Goal: Task Accomplishment & Management: Use online tool/utility

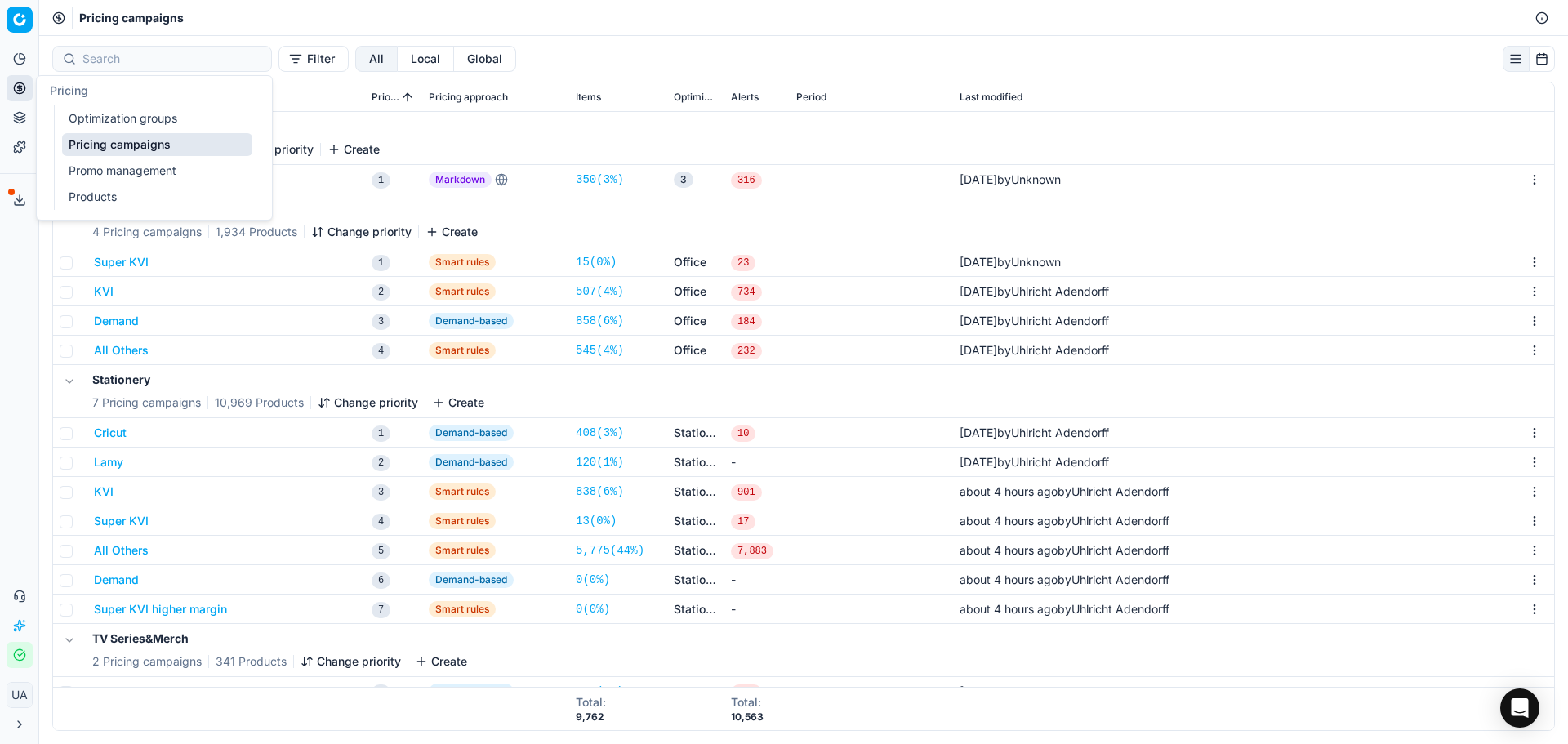
click at [128, 116] on link "Optimization groups" at bounding box center [156, 118] width 190 height 23
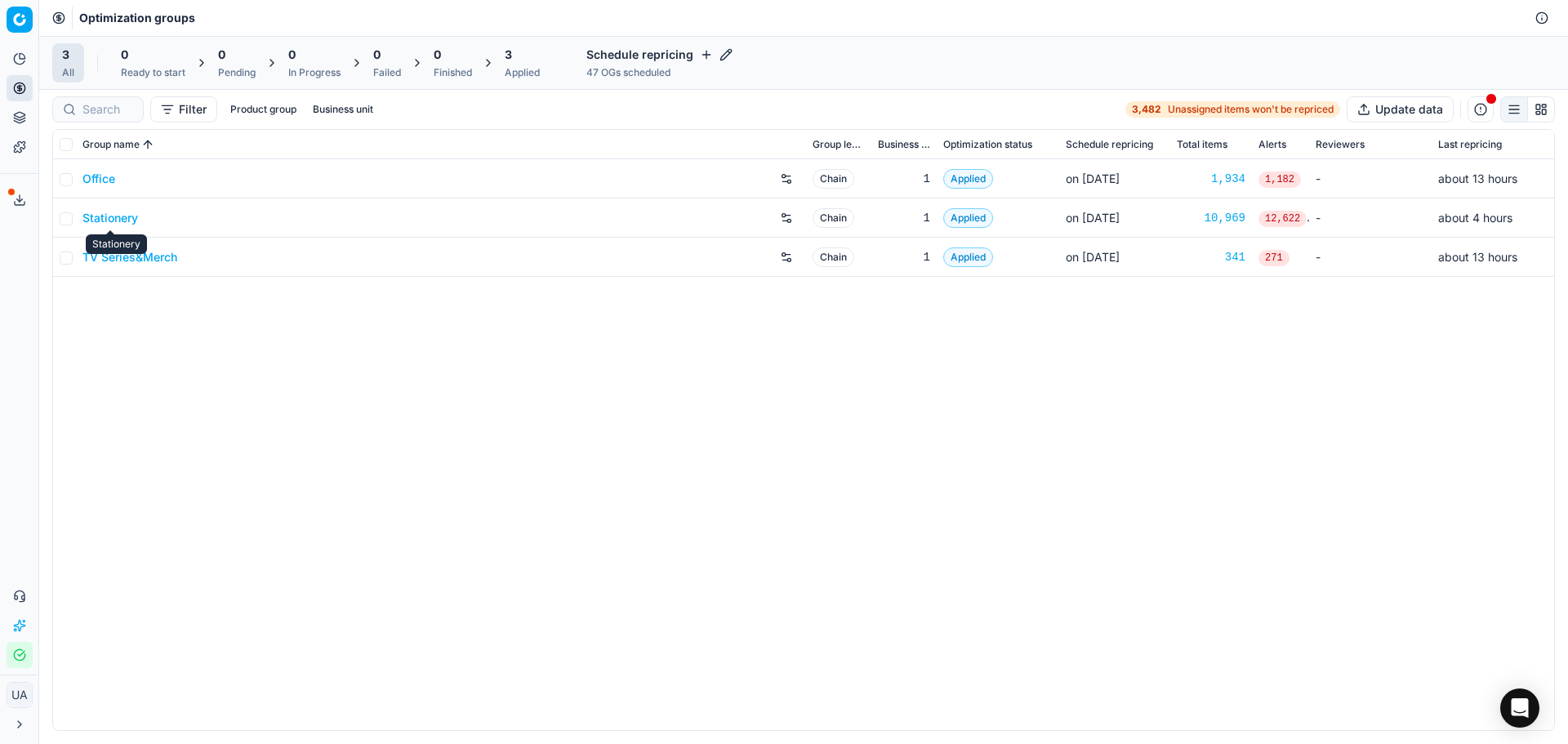
click at [129, 214] on link "Stationery" at bounding box center [110, 218] width 56 height 16
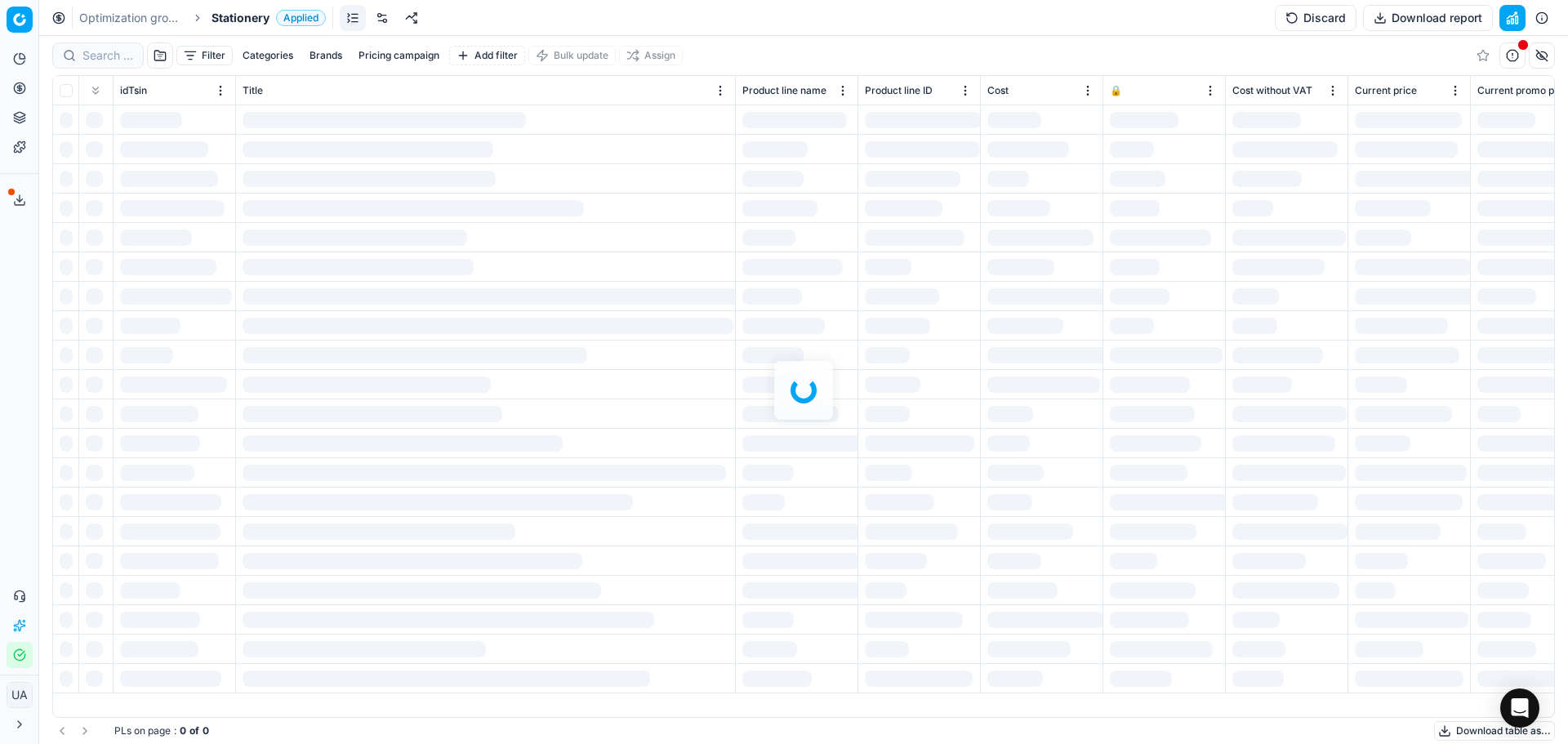
click at [1311, 16] on button "Discard" at bounding box center [1315, 19] width 81 height 27
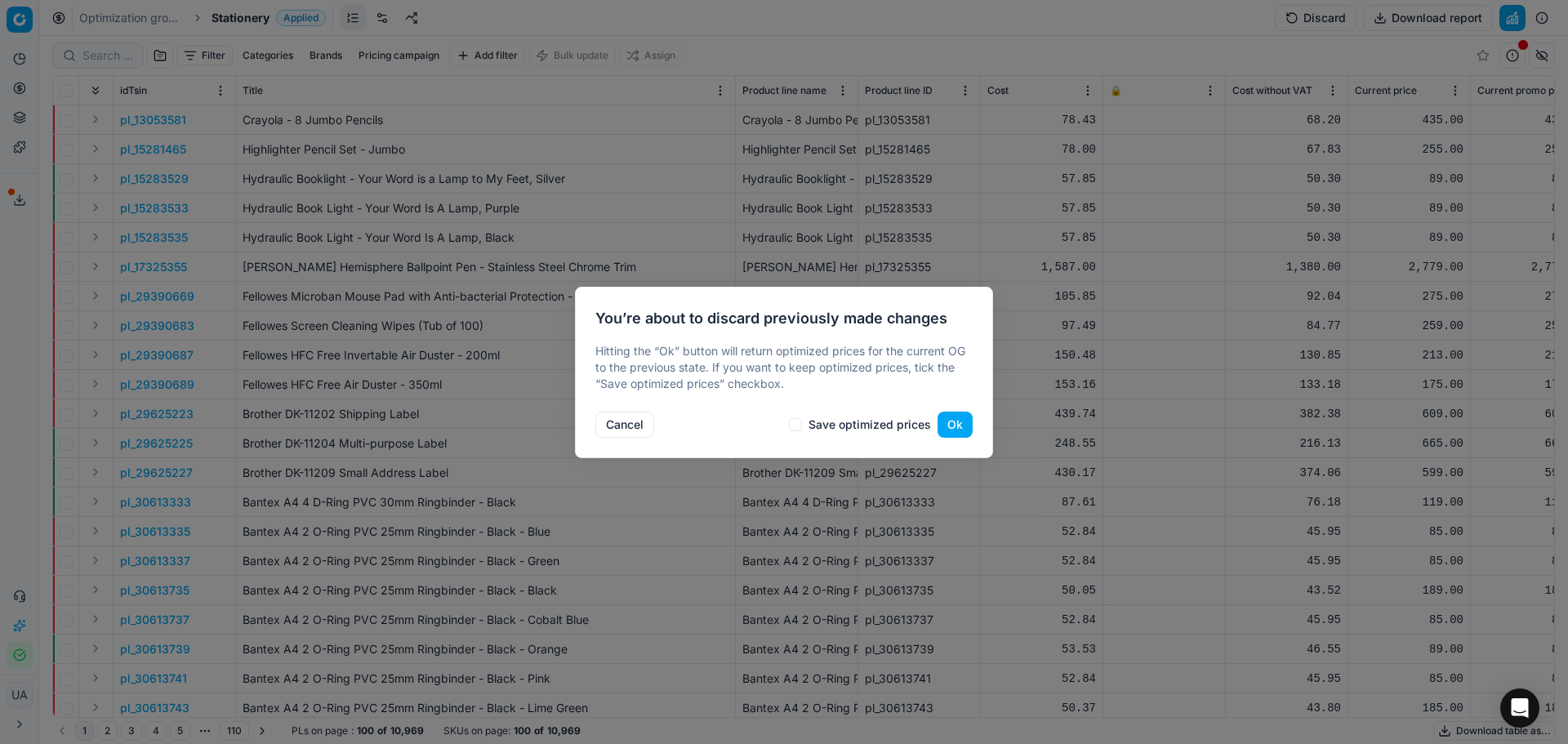
drag, startPoint x: 961, startPoint y: 427, endPoint x: 964, endPoint y: 417, distance: 10.4
click at [962, 420] on button "Ok" at bounding box center [955, 425] width 35 height 27
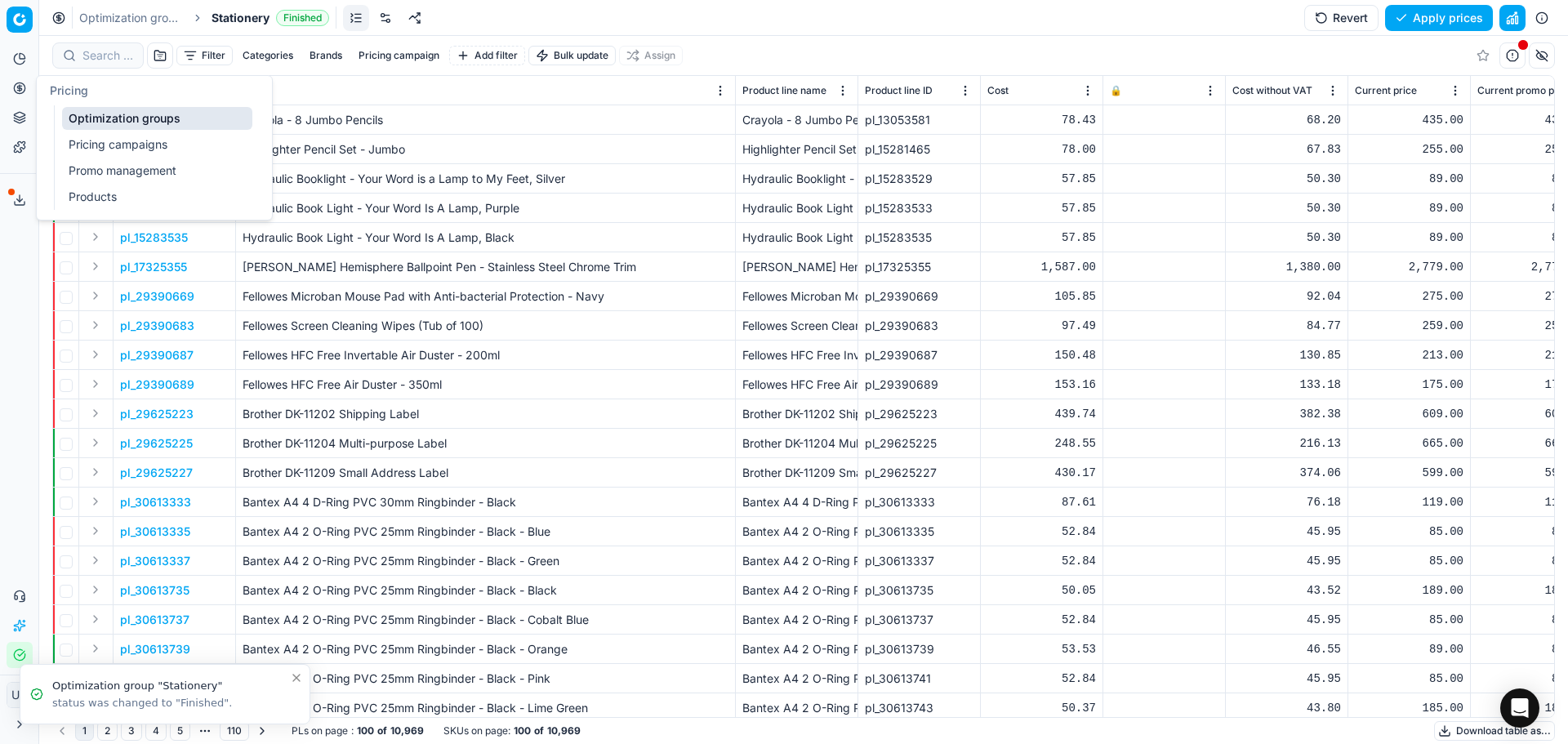
click at [134, 147] on link "Pricing campaigns" at bounding box center [156, 145] width 190 height 23
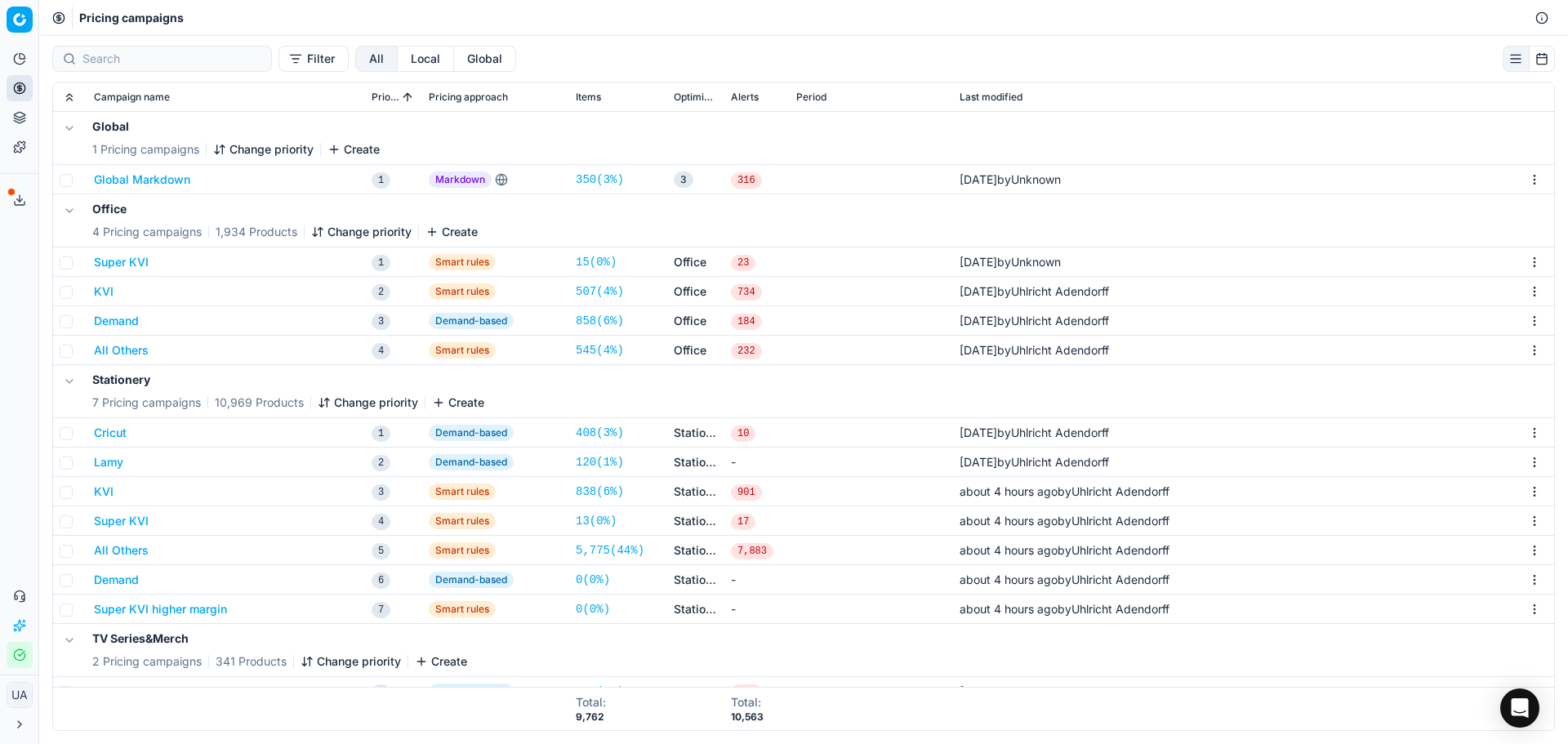
click at [362, 402] on button "Change priority" at bounding box center [368, 402] width 101 height 16
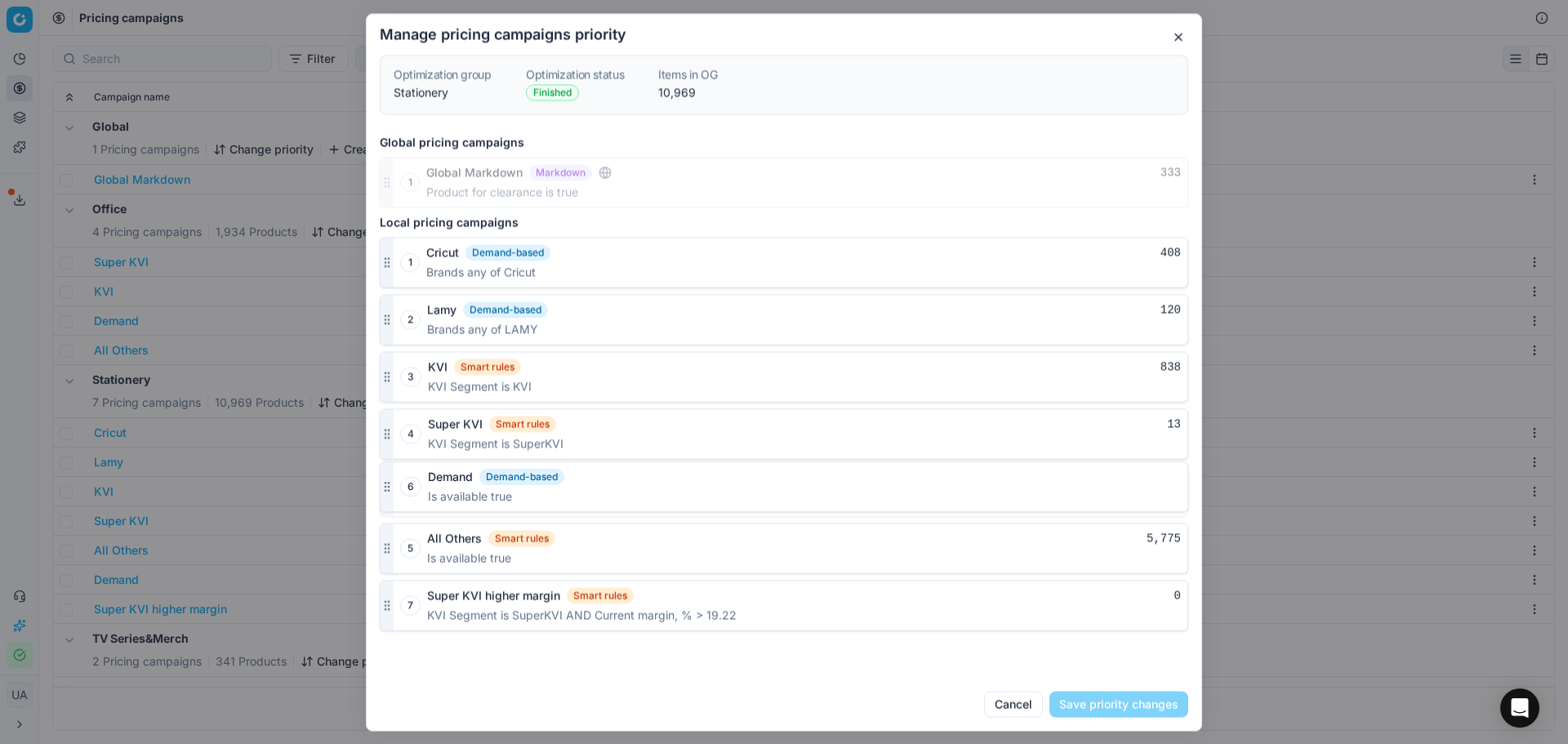
drag, startPoint x: 387, startPoint y: 548, endPoint x: 395, endPoint y: 487, distance: 61.5
click at [395, 487] on div "6 Demand Demand-based 0 Is available true" at bounding box center [784, 490] width 808 height 50
click at [1110, 706] on button "Save priority changes" at bounding box center [1118, 704] width 139 height 27
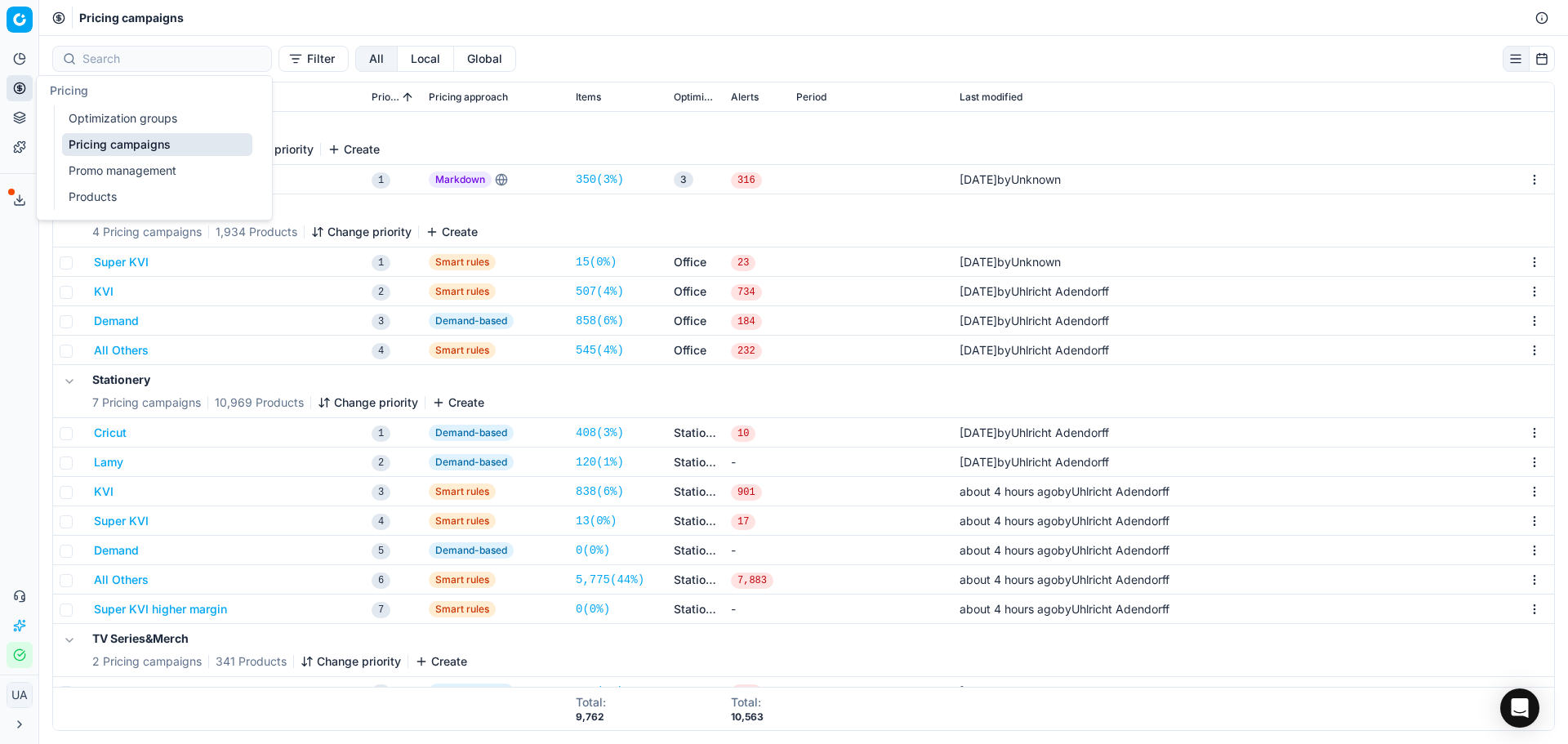
click at [119, 120] on link "Optimization groups" at bounding box center [156, 118] width 190 height 23
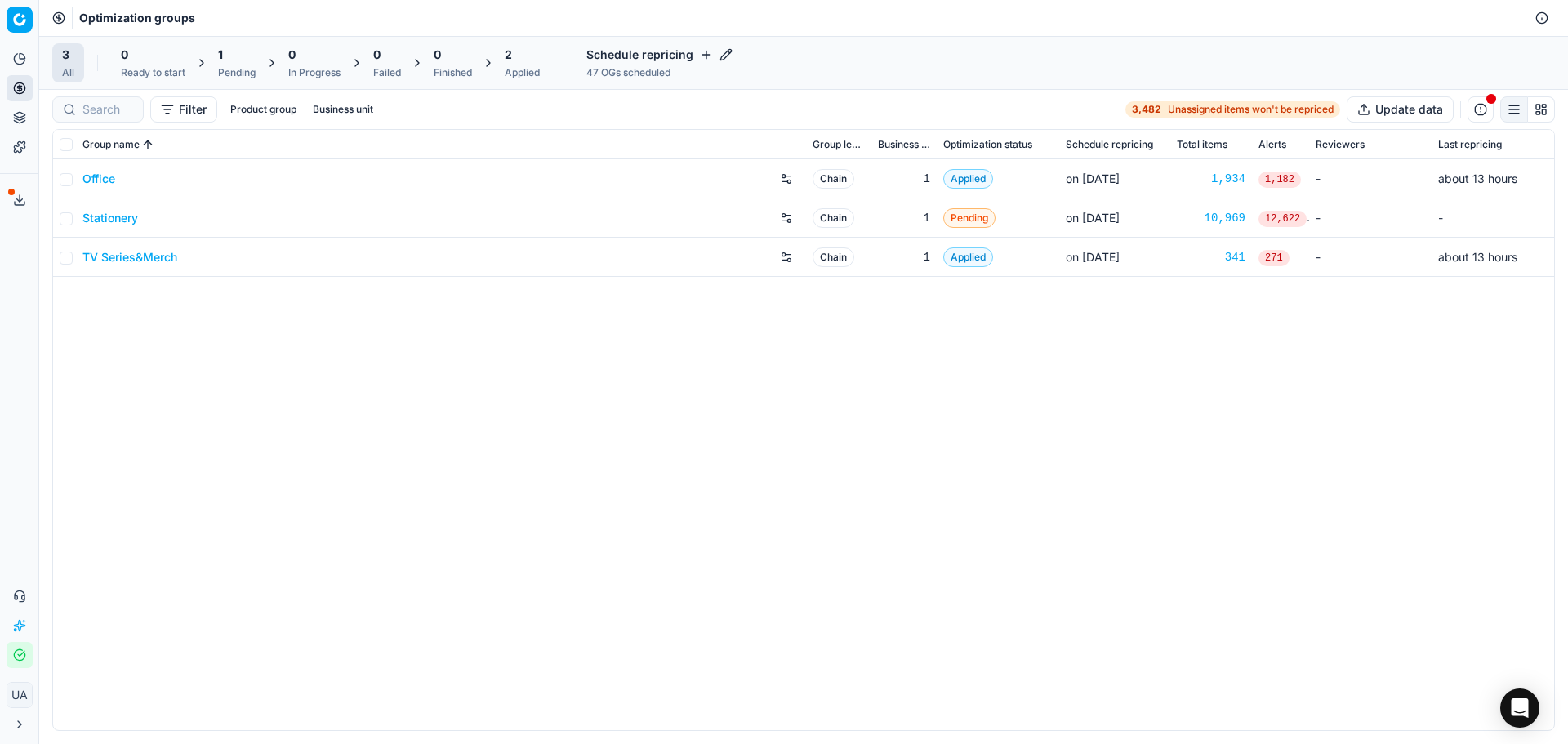
click at [111, 214] on link "Stationery" at bounding box center [110, 218] width 56 height 16
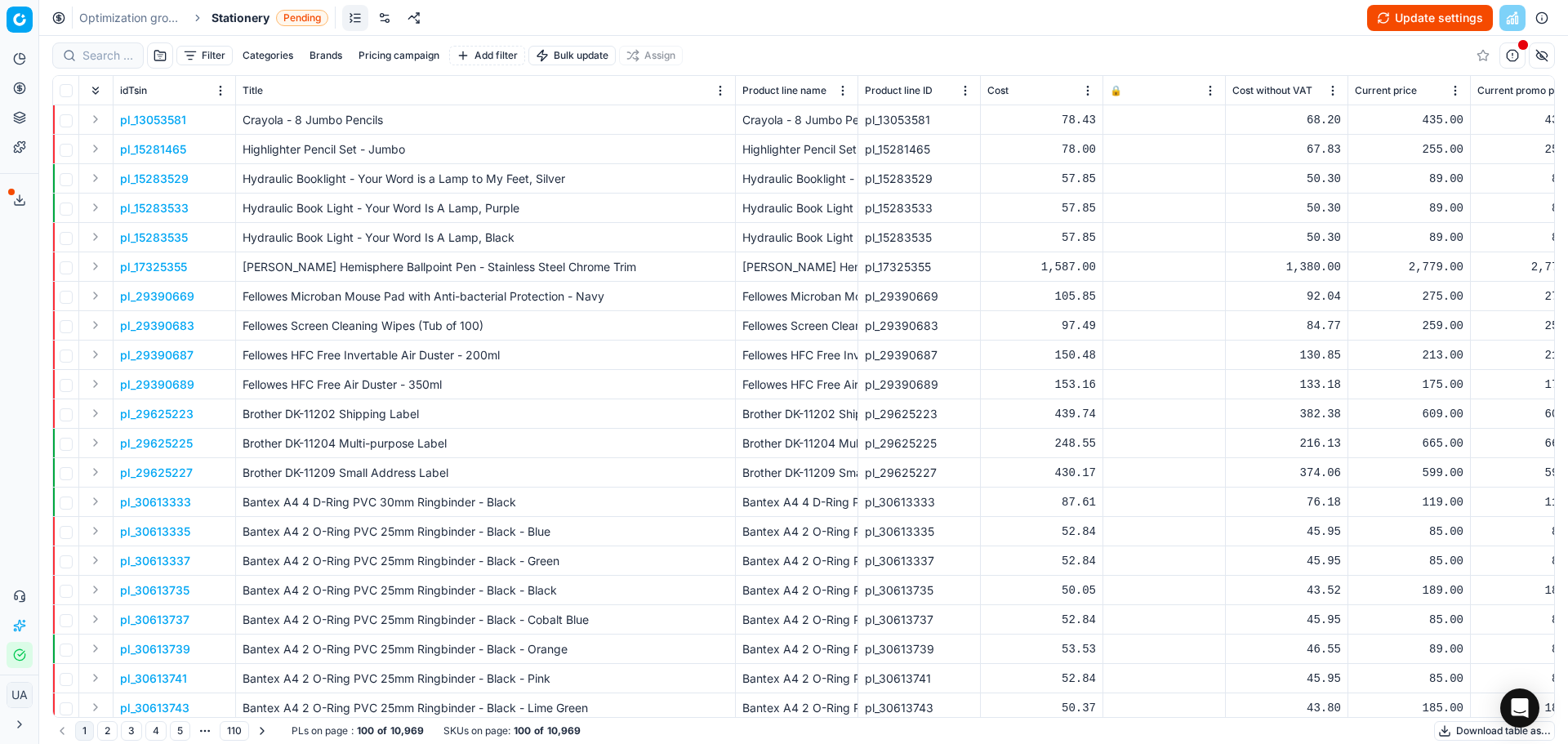
click at [1413, 13] on button "Update settings" at bounding box center [1429, 19] width 125 height 27
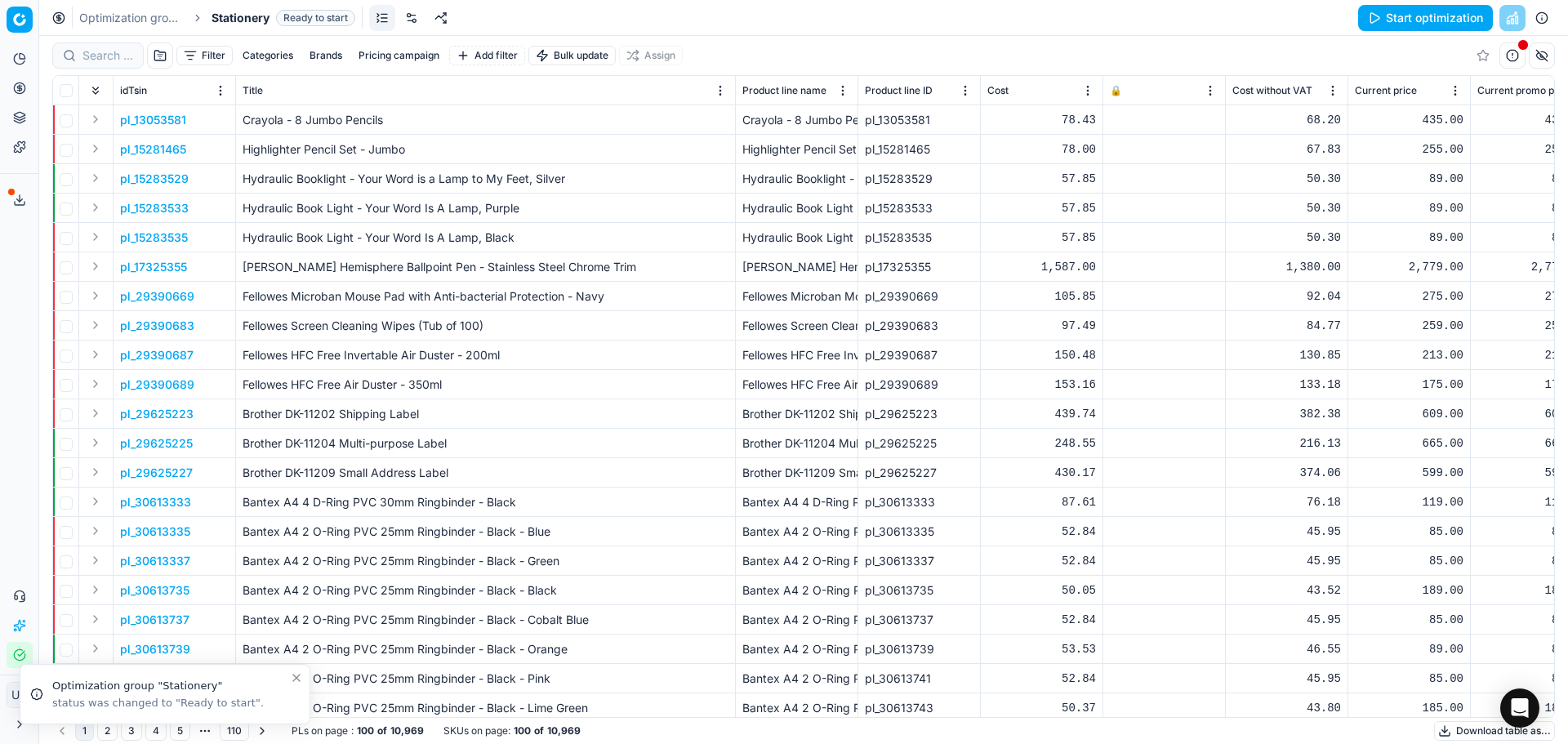
click at [1394, 22] on button "Start optimization" at bounding box center [1425, 19] width 135 height 27
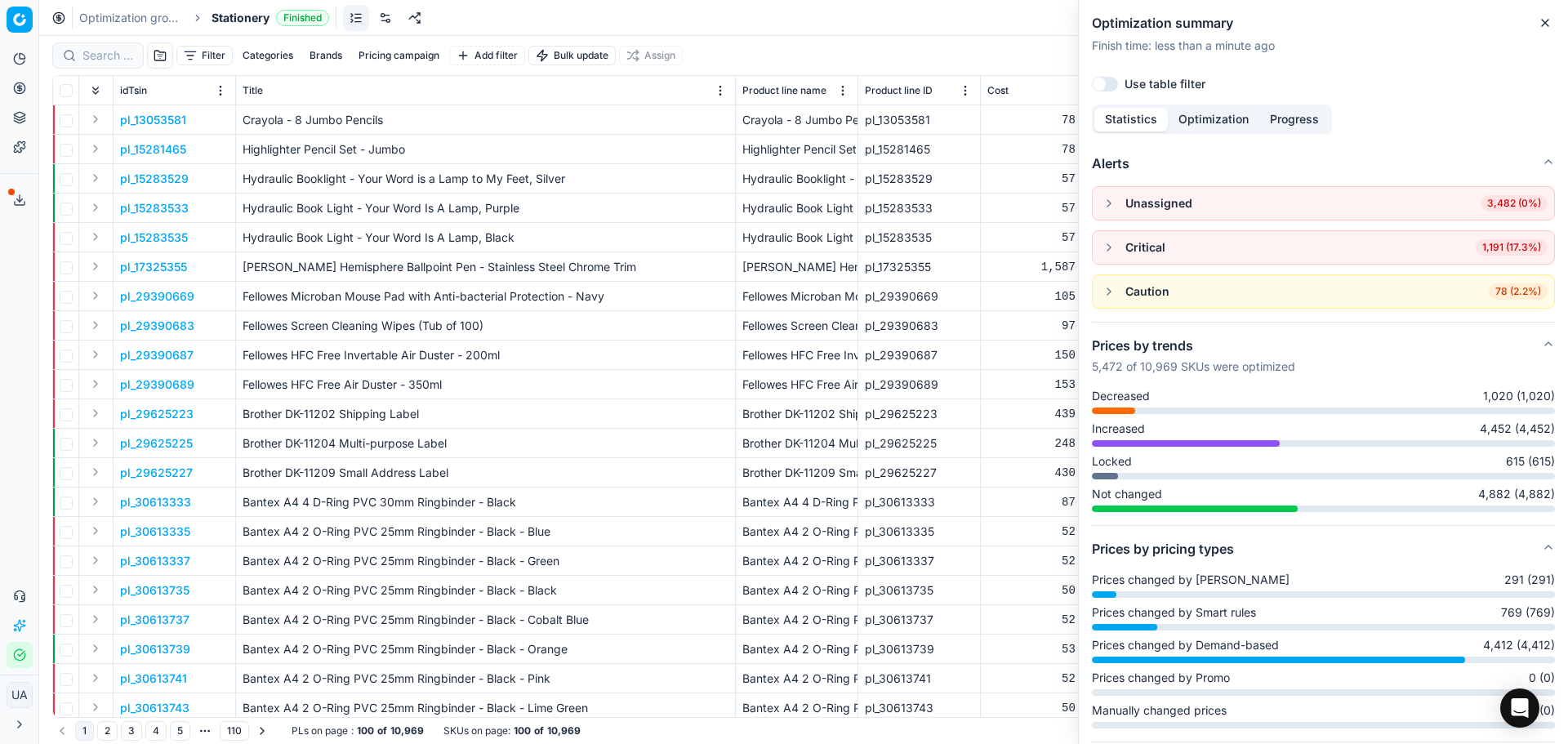
click at [990, 59] on div "Filter Categories Brands Pricing campaign Add filter Bulk update Assign" at bounding box center [803, 56] width 1503 height 39
click at [1549, 22] on icon "button" at bounding box center [1545, 22] width 13 height 13
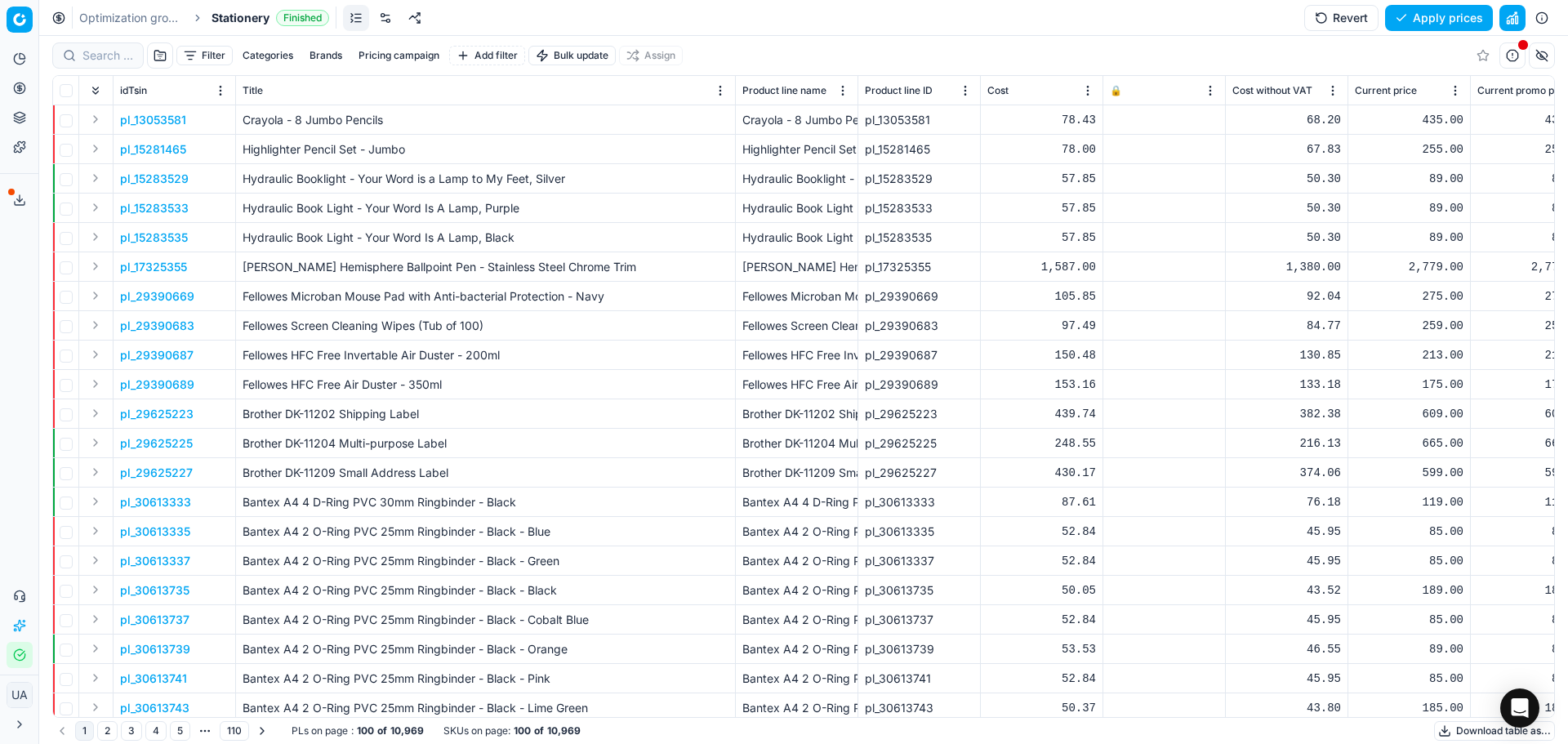
click at [1425, 27] on div "Optimization groups Stationery Finished Revert Apply prices" at bounding box center [803, 18] width 1528 height 36
click at [1428, 19] on button "Apply prices" at bounding box center [1439, 19] width 108 height 27
